Goal: Transaction & Acquisition: Subscribe to service/newsletter

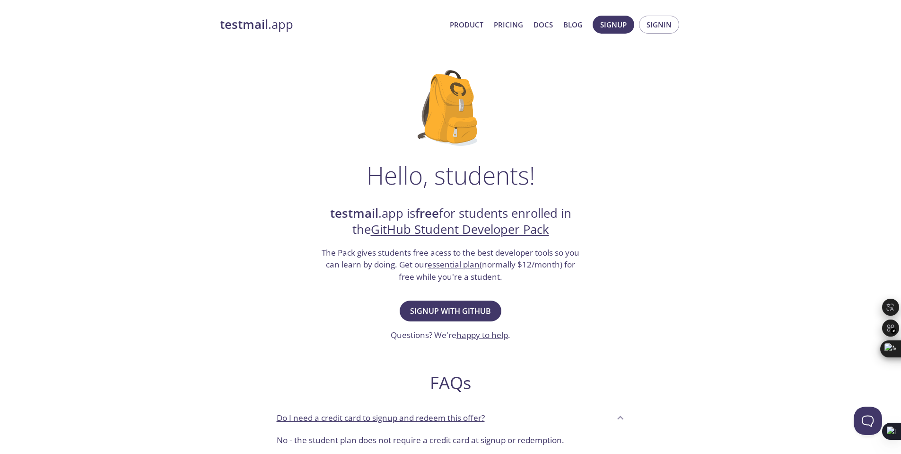
click at [176, 201] on div "testmail .app Product Pricing Docs Blog Signup Signin Hello, students! testmail…" at bounding box center [450, 420] width 901 height 822
click at [443, 310] on span "Signup with GitHub" at bounding box center [450, 310] width 81 height 13
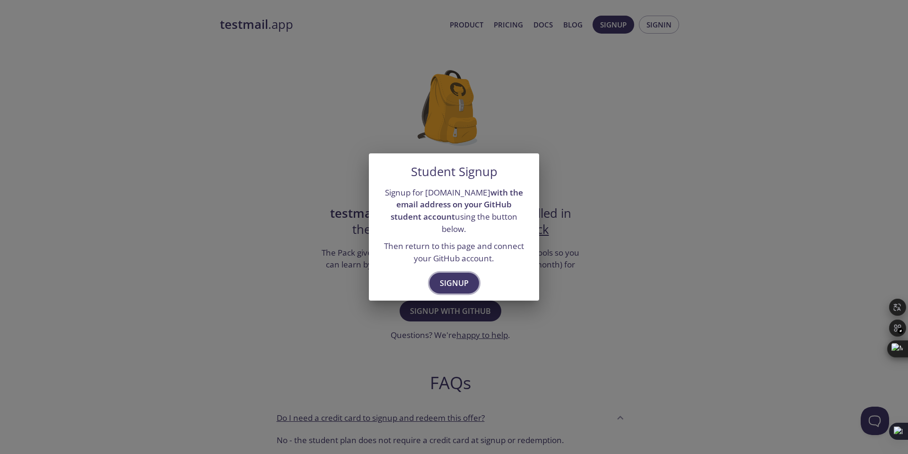
click at [449, 284] on button "Signup" at bounding box center [454, 282] width 50 height 21
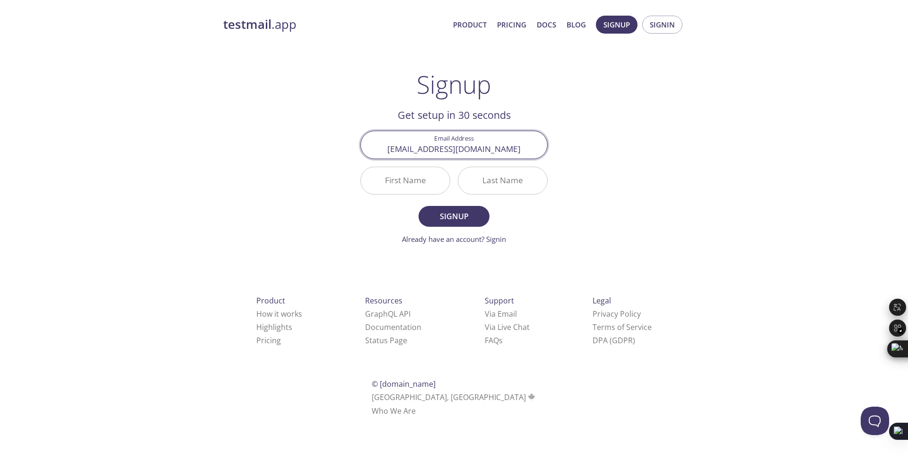
type input "[EMAIL_ADDRESS][DOMAIN_NAME]"
type input "[PERSON_NAME]"
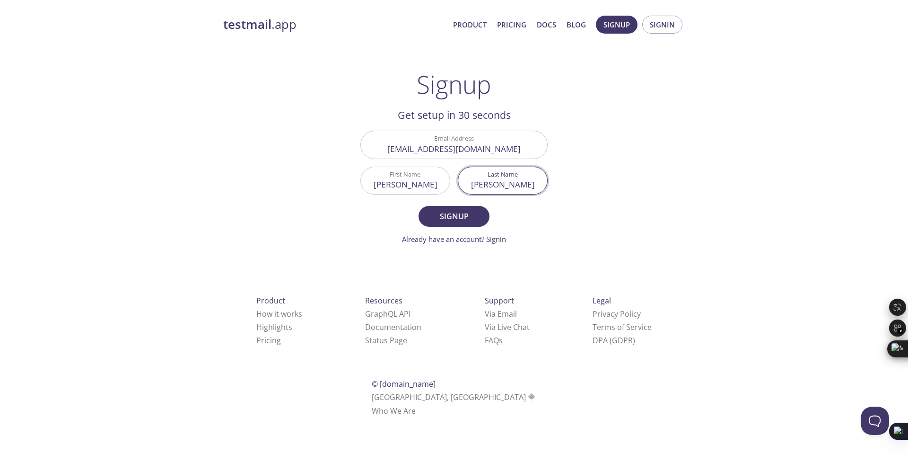
type input "[PERSON_NAME]"
click at [419, 206] on button "Signup" at bounding box center [454, 216] width 71 height 21
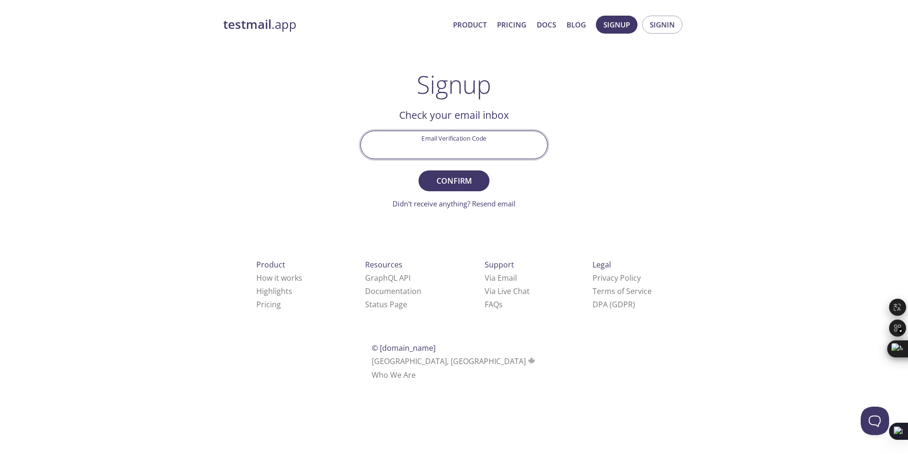
click at [415, 138] on input "Email Verification Code" at bounding box center [454, 144] width 186 height 27
paste input "9Z4QJMK"
type input "9Z4QJMK"
click at [470, 184] on span "Confirm" at bounding box center [454, 180] width 50 height 13
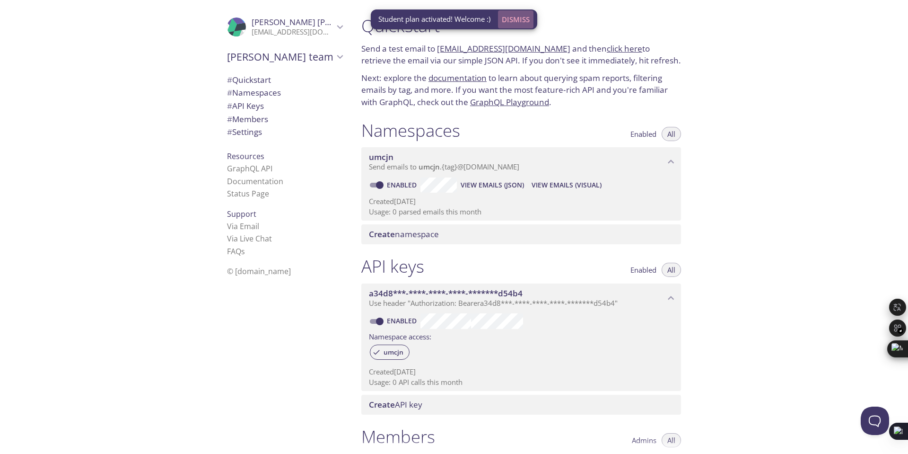
click at [517, 23] on span "Dismiss" at bounding box center [516, 19] width 28 height 12
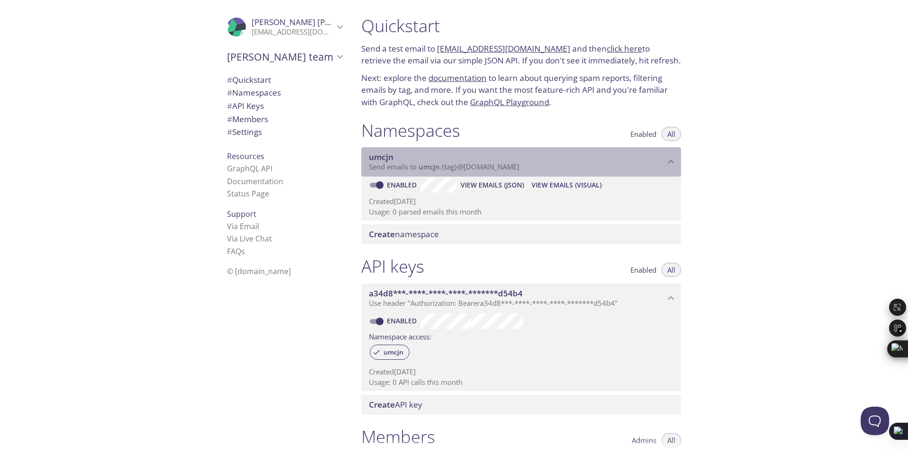
click at [415, 163] on span "Send emails to umcjn . {tag} @inbox.testmail.app" at bounding box center [444, 166] width 150 height 9
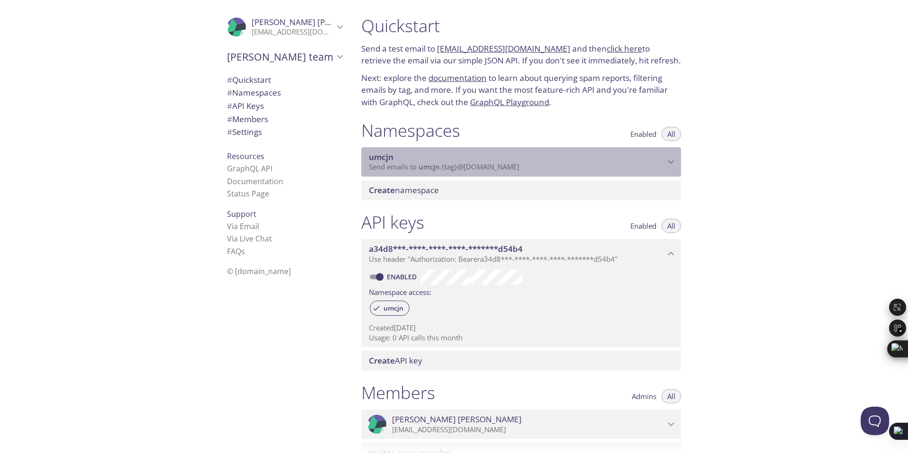
click at [415, 163] on span "Send emails to umcjn . {tag} @inbox.testmail.app" at bounding box center [444, 166] width 150 height 9
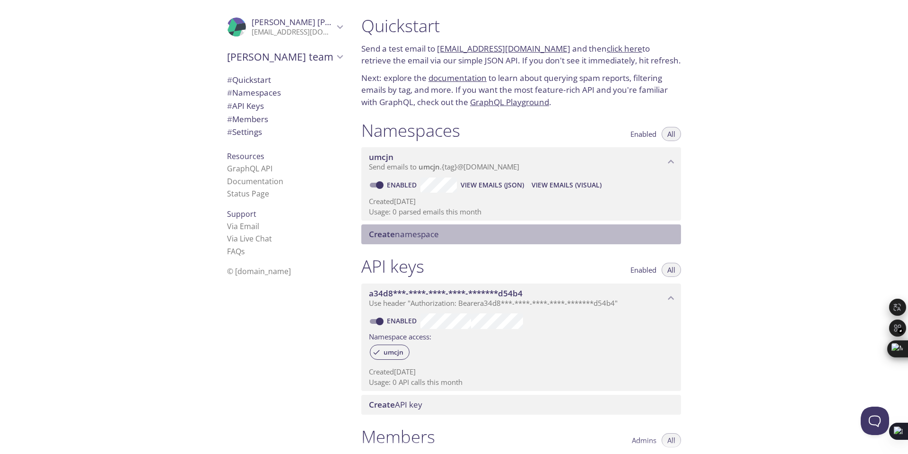
click at [416, 234] on span "Create namespace" at bounding box center [404, 233] width 70 height 11
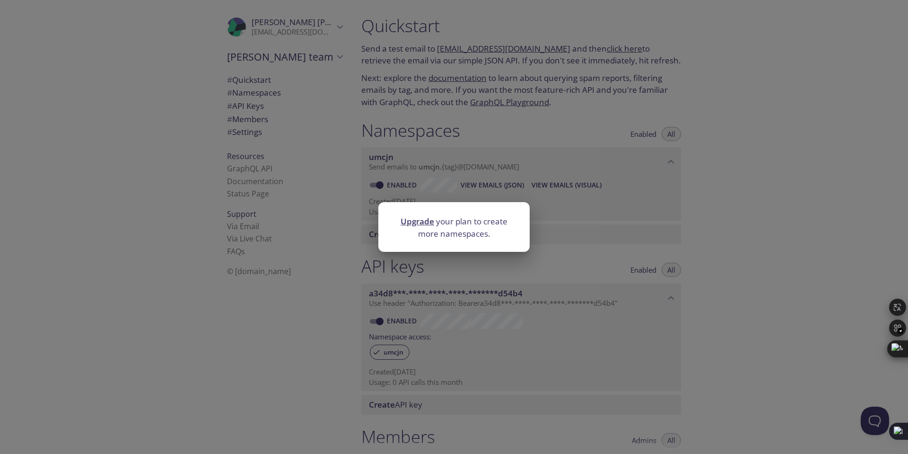
click at [673, 204] on div "Upgrade your plan to create more namespaces." at bounding box center [454, 227] width 908 height 454
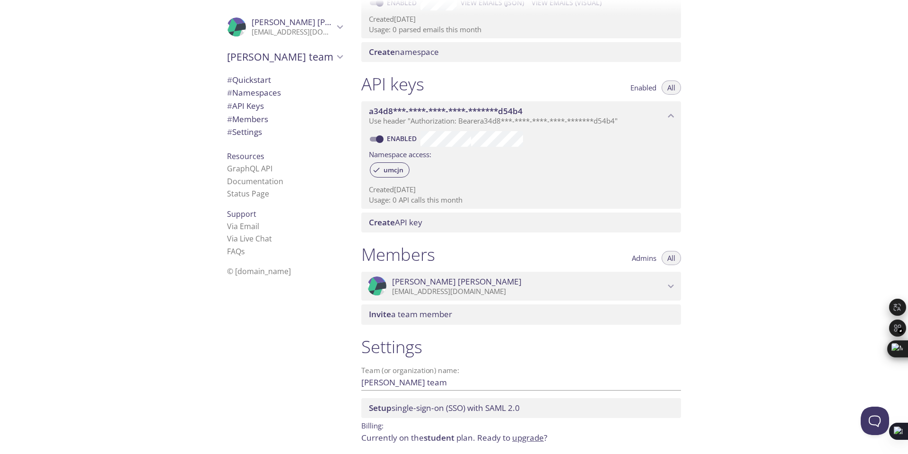
scroll to position [105, 0]
